Goal: Check status: Check status

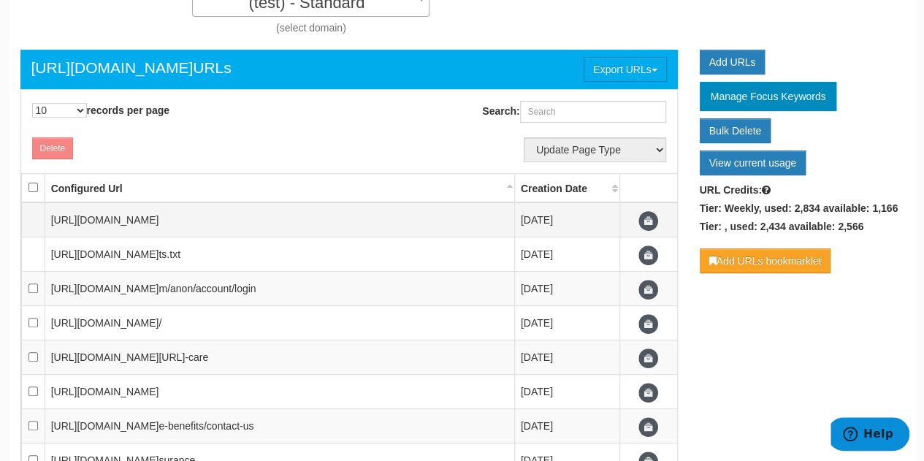
click at [112, 212] on td "[URL][DOMAIN_NAME]" at bounding box center [279, 219] width 469 height 35
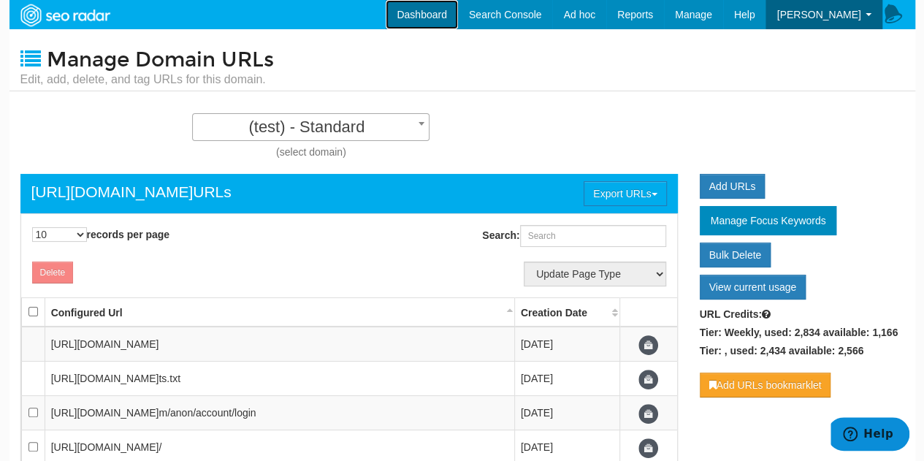
click at [442, 18] on link "Dashboard" at bounding box center [421, 14] width 72 height 29
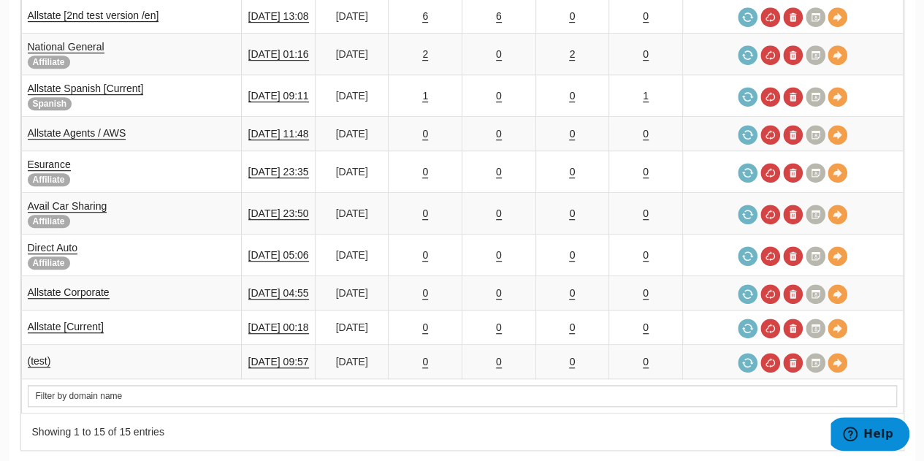
scroll to position [434, 0]
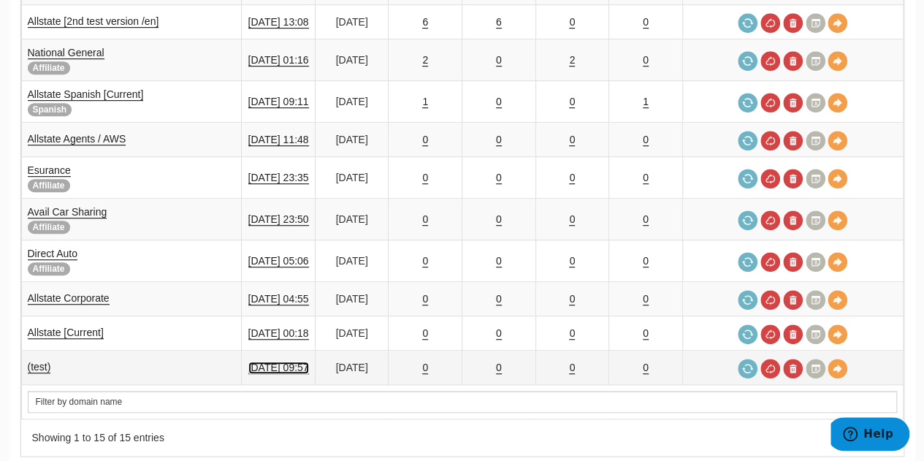
click at [279, 361] on link "[DATE] 09:57" at bounding box center [278, 367] width 61 height 12
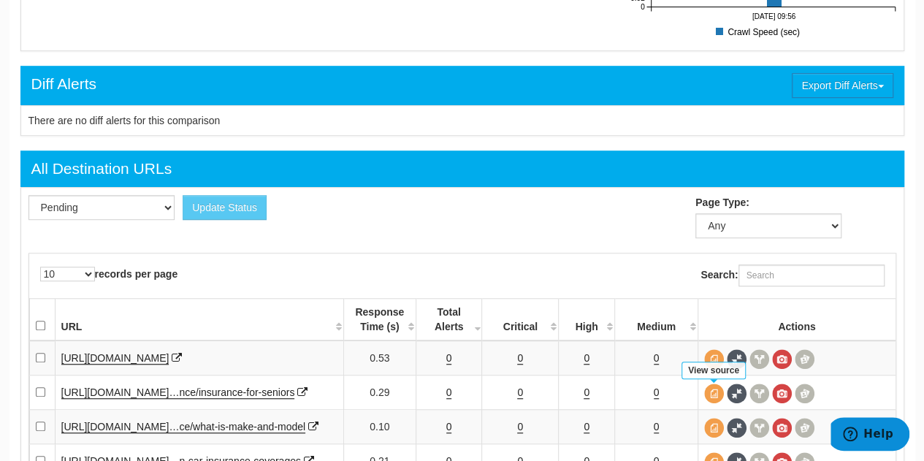
scroll to position [406, 0]
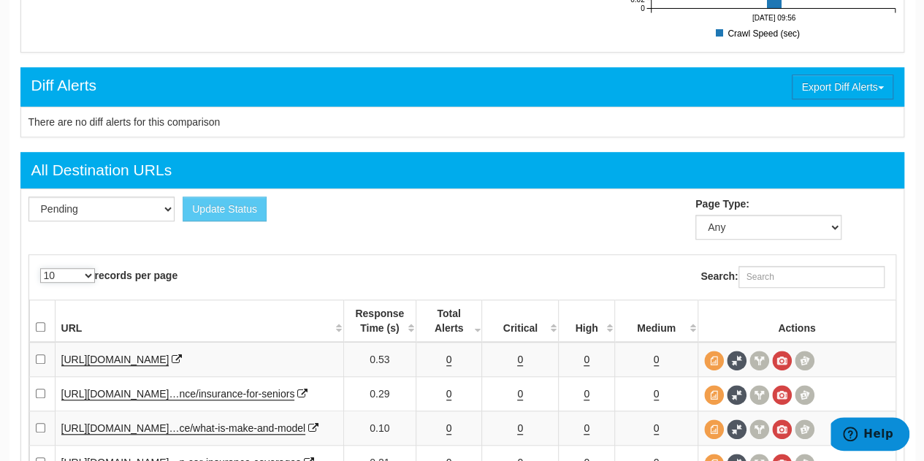
click at [77, 274] on select "10 25 50 100 500 1000" at bounding box center [67, 275] width 55 height 15
select select "1000"
click at [40, 268] on select "10 25 50 100 500 1000" at bounding box center [67, 275] width 55 height 15
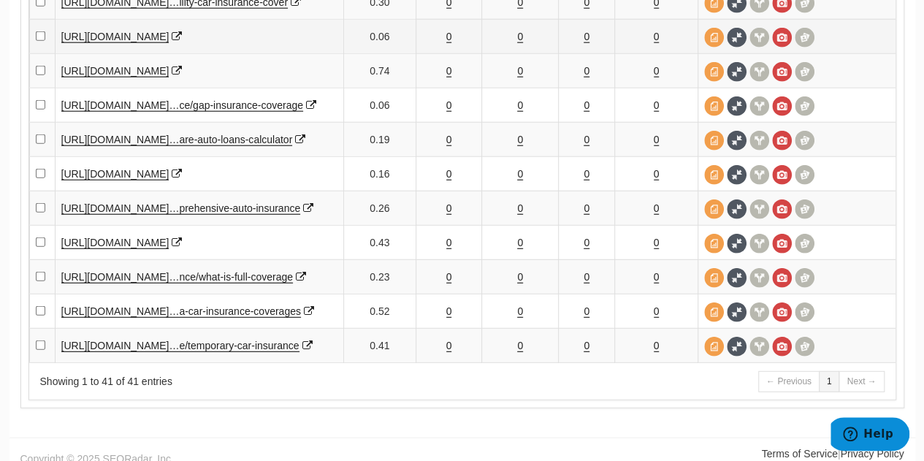
scroll to position [1793, 0]
click at [142, 42] on link "[URL][DOMAIN_NAME]" at bounding box center [115, 36] width 108 height 12
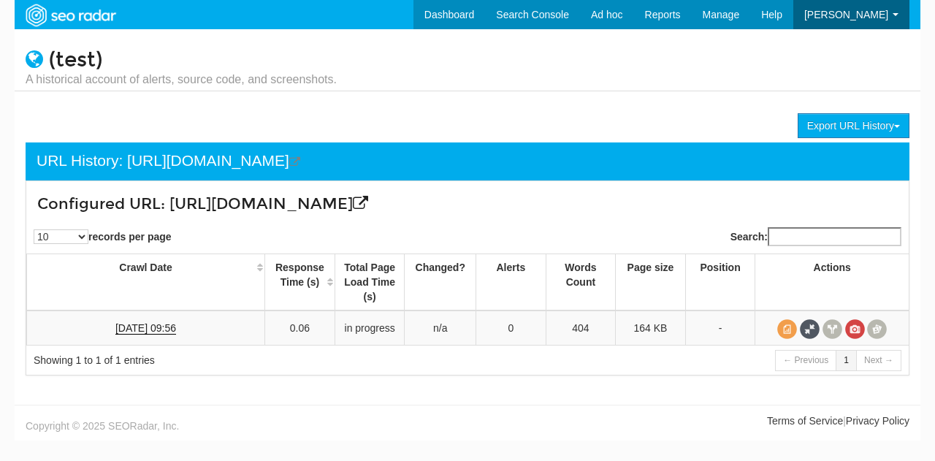
scroll to position [58, 0]
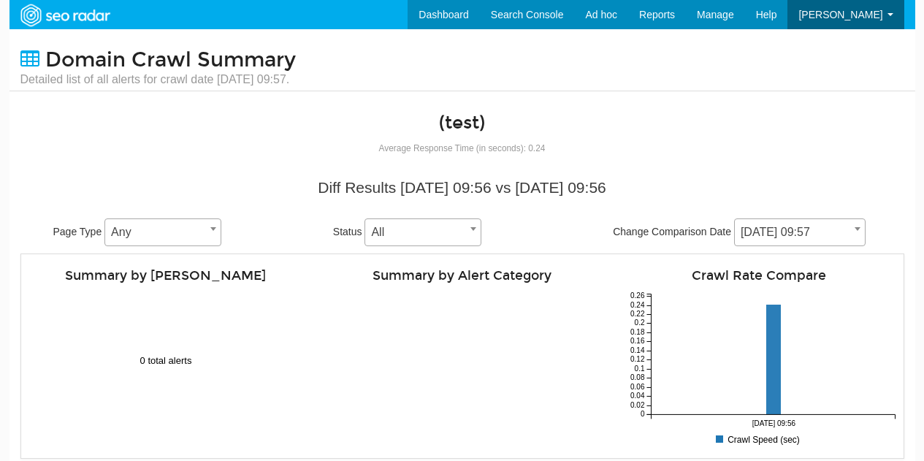
select select "1000"
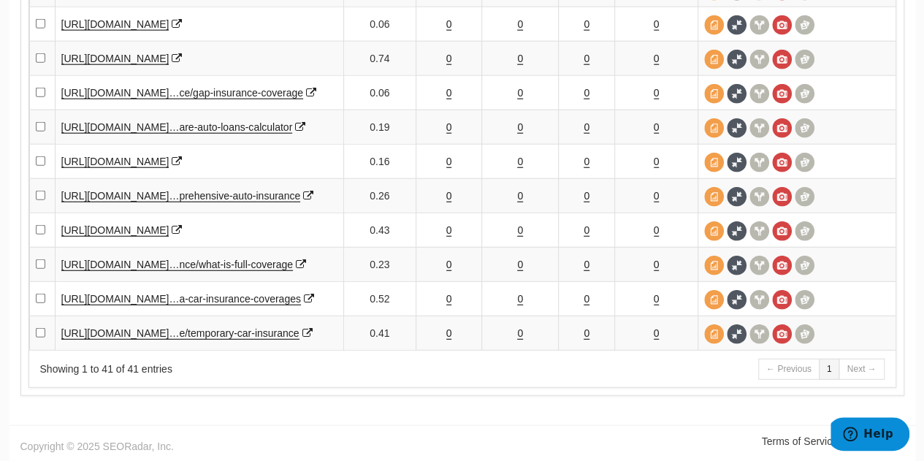
scroll to position [1841, 0]
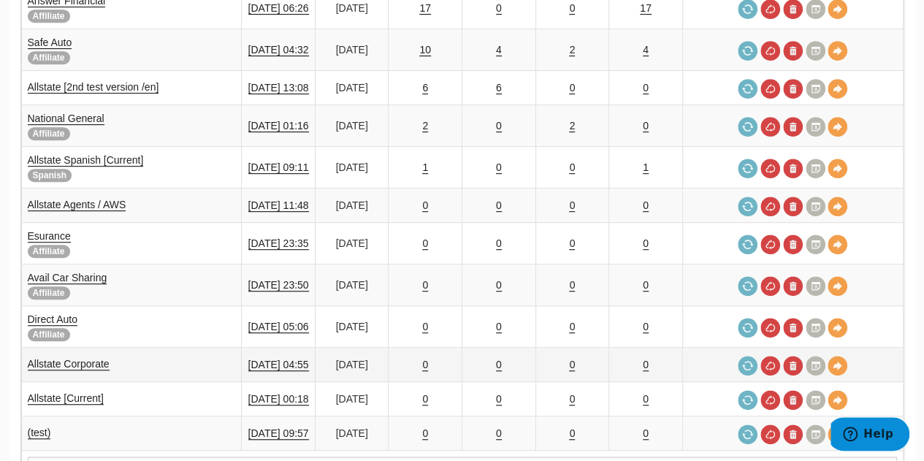
scroll to position [337, 0]
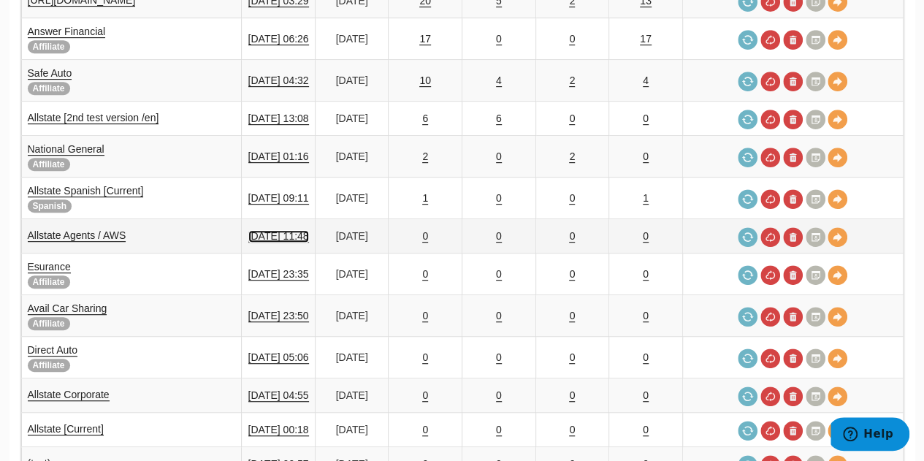
click at [283, 230] on link "[DATE] 11:48" at bounding box center [278, 236] width 61 height 12
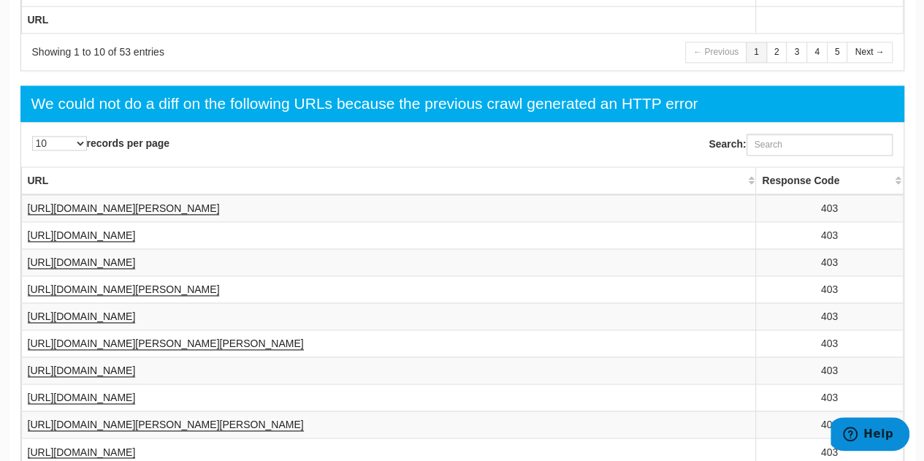
scroll to position [806, 0]
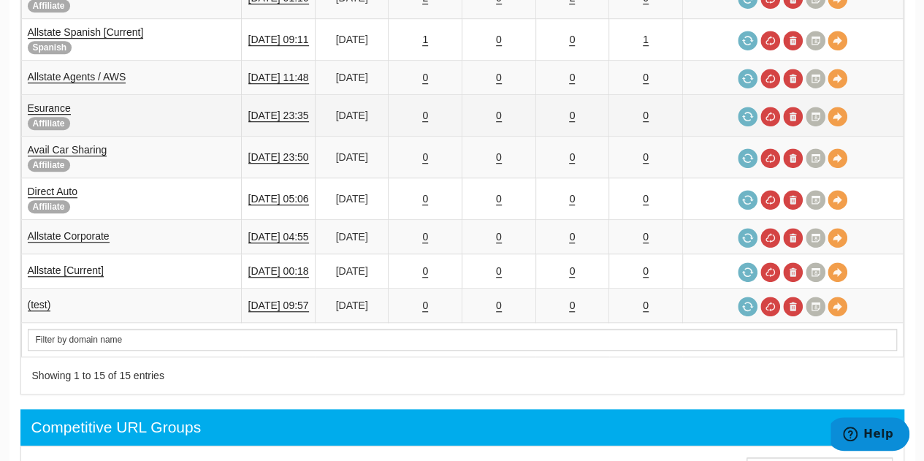
scroll to position [496, 0]
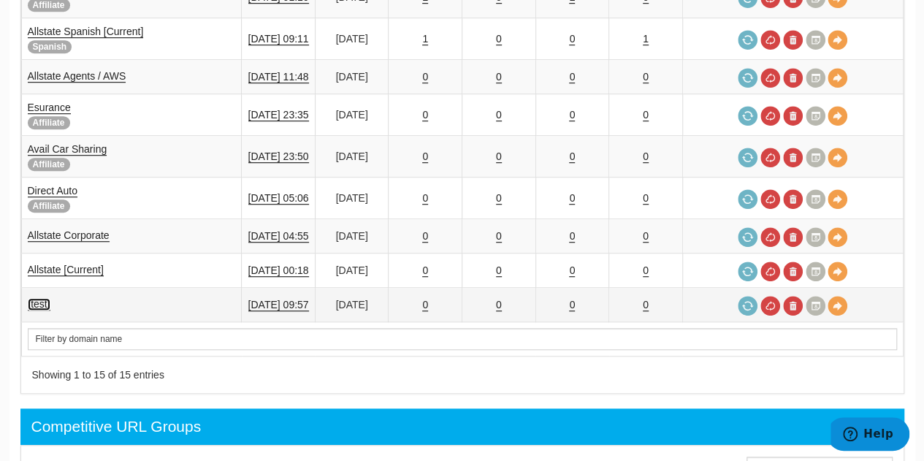
click at [28, 298] on link "(test)" at bounding box center [39, 304] width 23 height 12
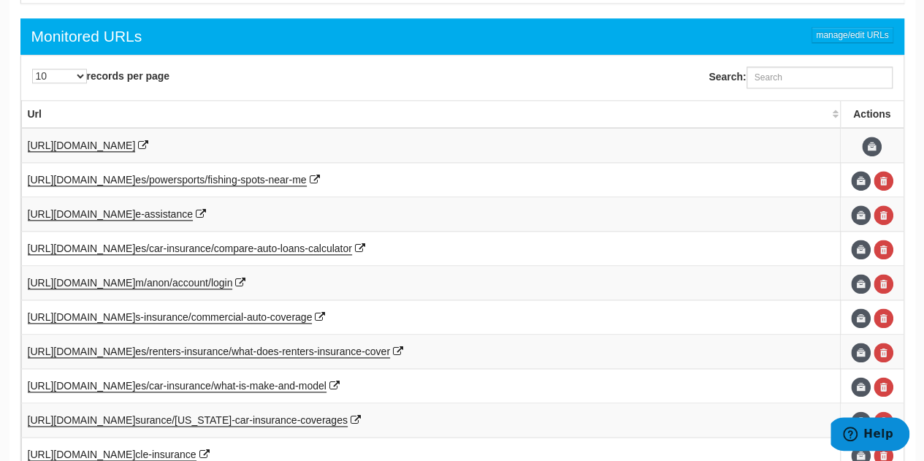
scroll to position [813, 0]
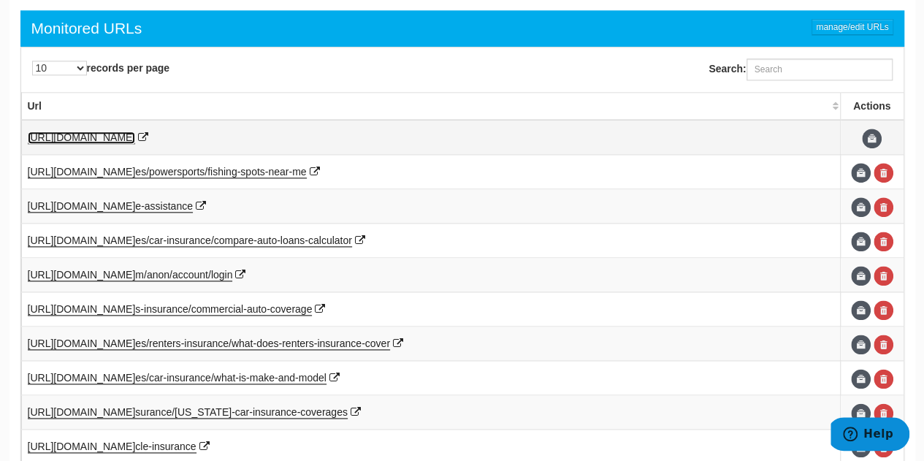
click at [82, 132] on span "[URL][DOMAIN_NAME]" at bounding box center [82, 137] width 108 height 12
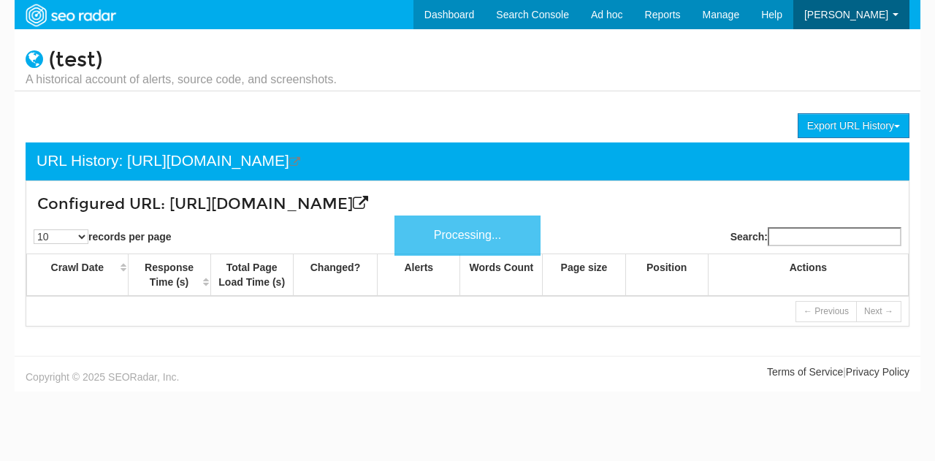
scroll to position [58, 0]
